Goal: Task Accomplishment & Management: Manage account settings

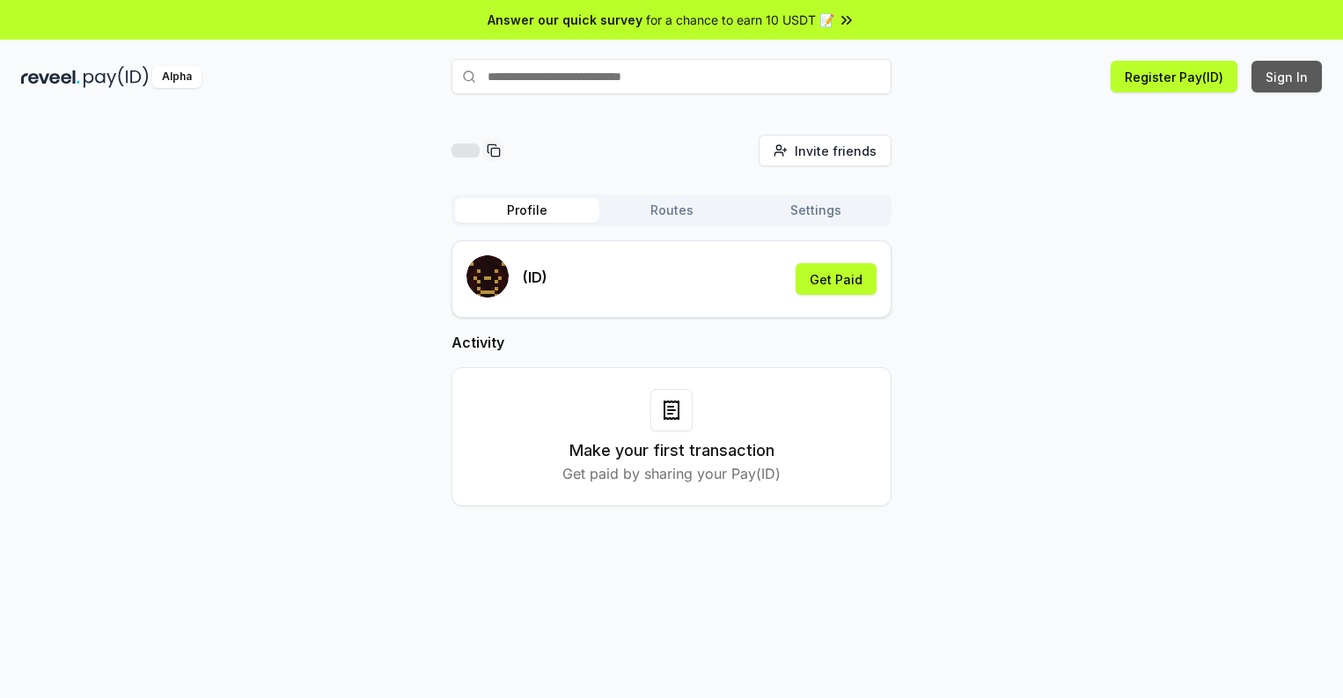
click at [1287, 77] on button "Sign In" at bounding box center [1286, 77] width 70 height 32
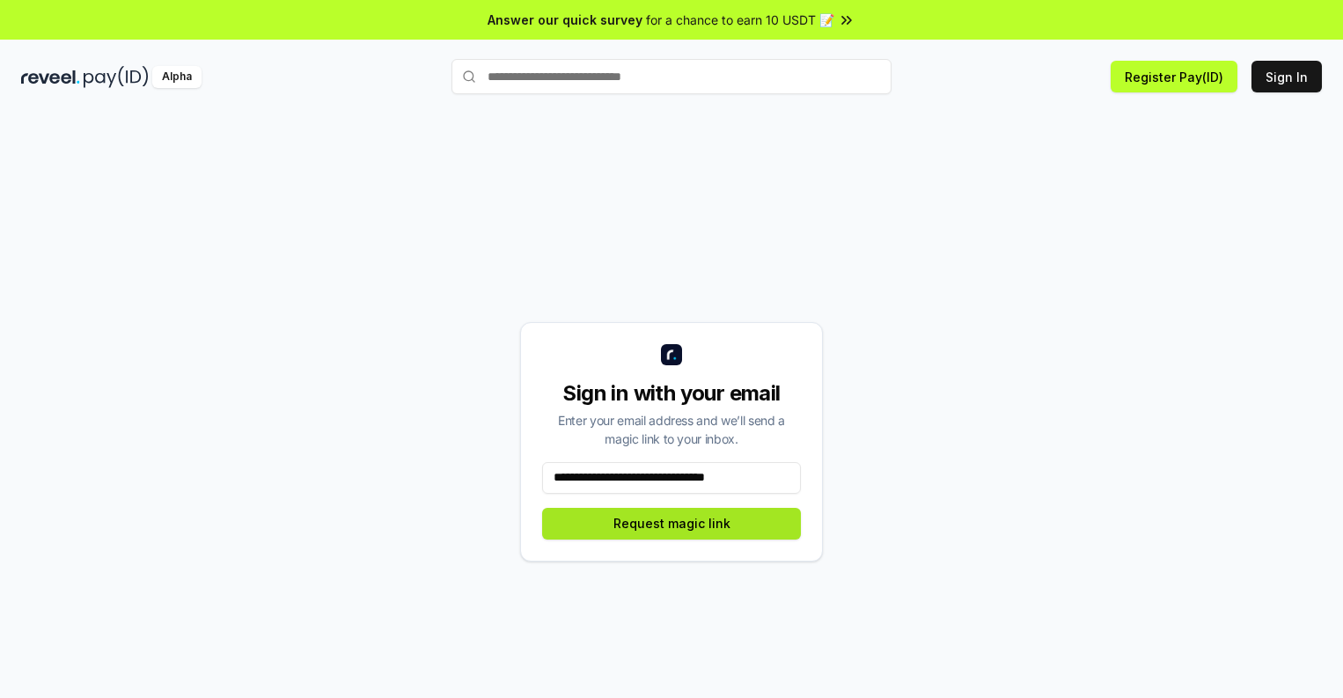
type input "**********"
click at [671, 523] on button "Request magic link" at bounding box center [671, 524] width 259 height 32
